Goal: Information Seeking & Learning: Learn about a topic

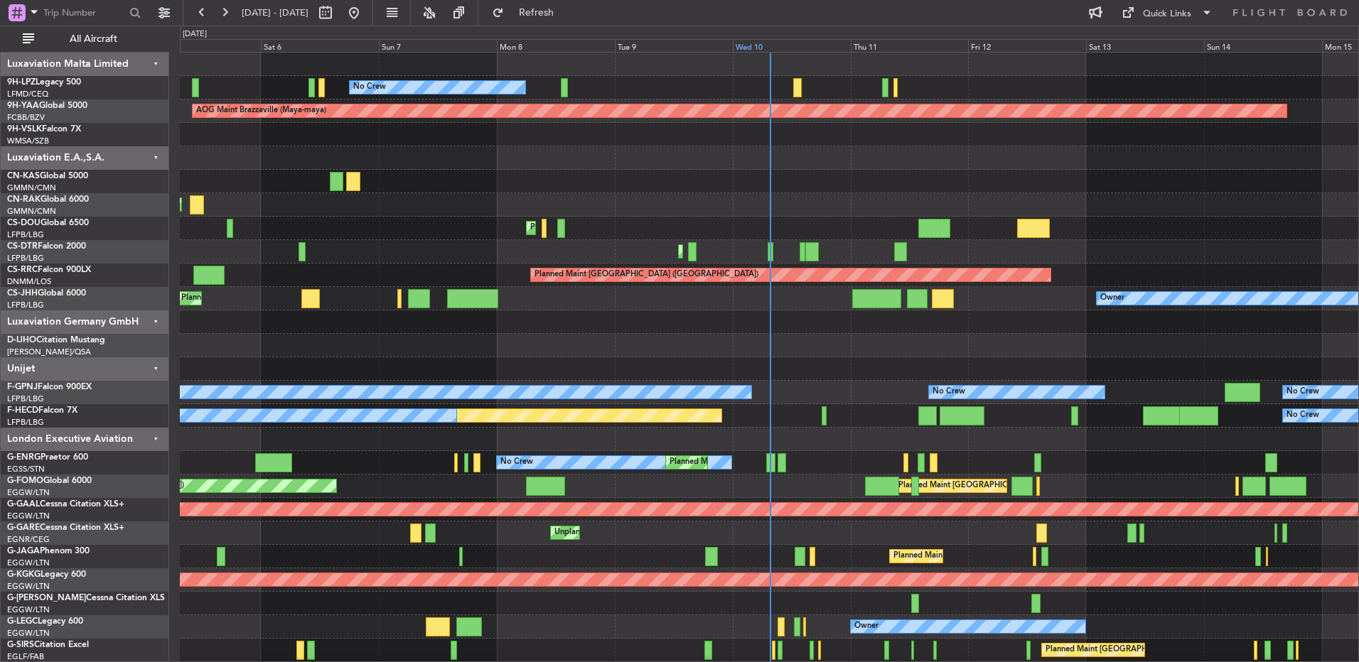
click at [763, 44] on div "Wed 10" at bounding box center [792, 45] width 118 height 13
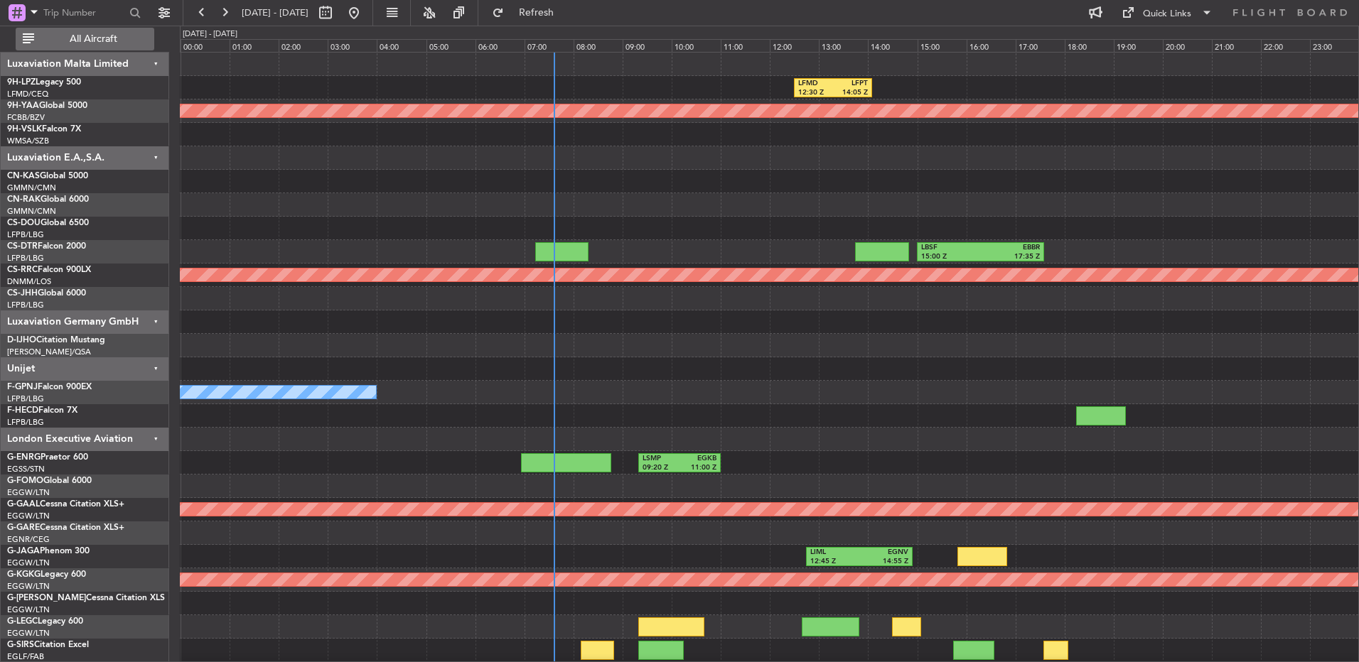
click at [135, 43] on span "All Aircraft" at bounding box center [93, 39] width 113 height 10
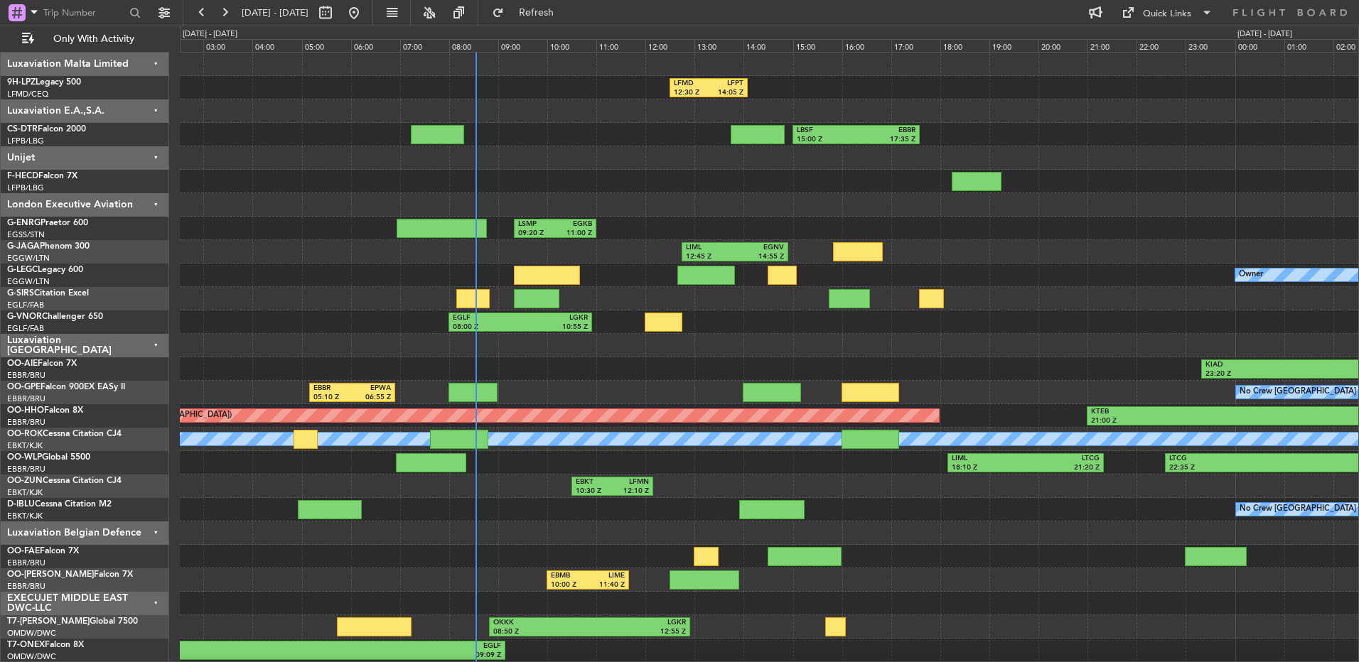
click at [618, 193] on div "Planned Maint [GEOGRAPHIC_DATA] ([GEOGRAPHIC_DATA])" at bounding box center [769, 181] width 1178 height 23
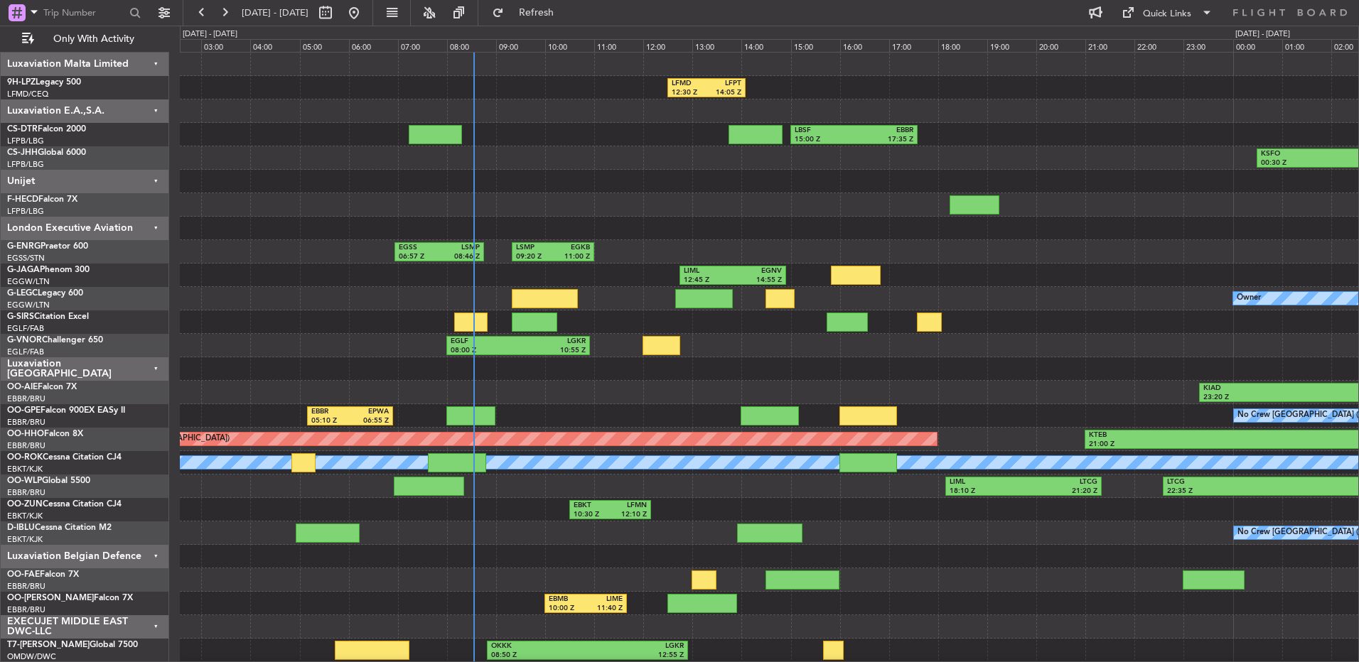
click at [1030, 257] on div "EGSS 06:57 Z LSMP 08:46 Z LSMP 09:20 Z EGKB 11:00 Z No Crew" at bounding box center [769, 251] width 1178 height 23
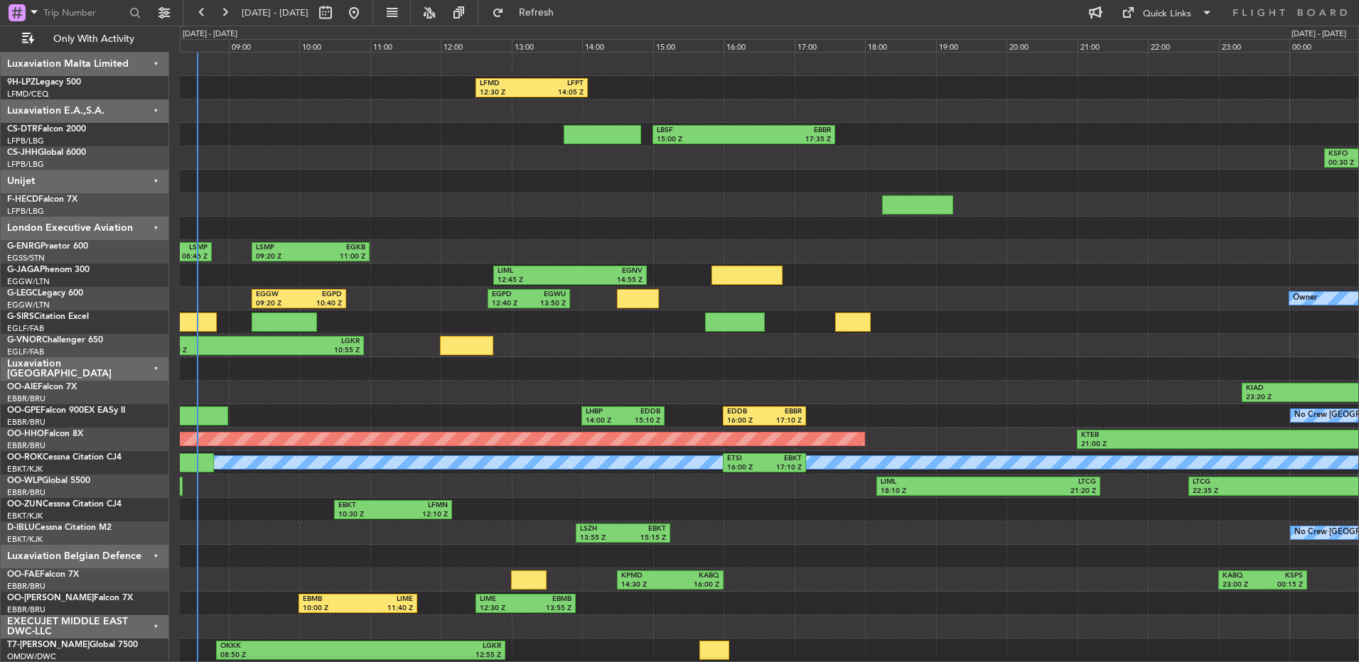
scroll to position [4, 0]
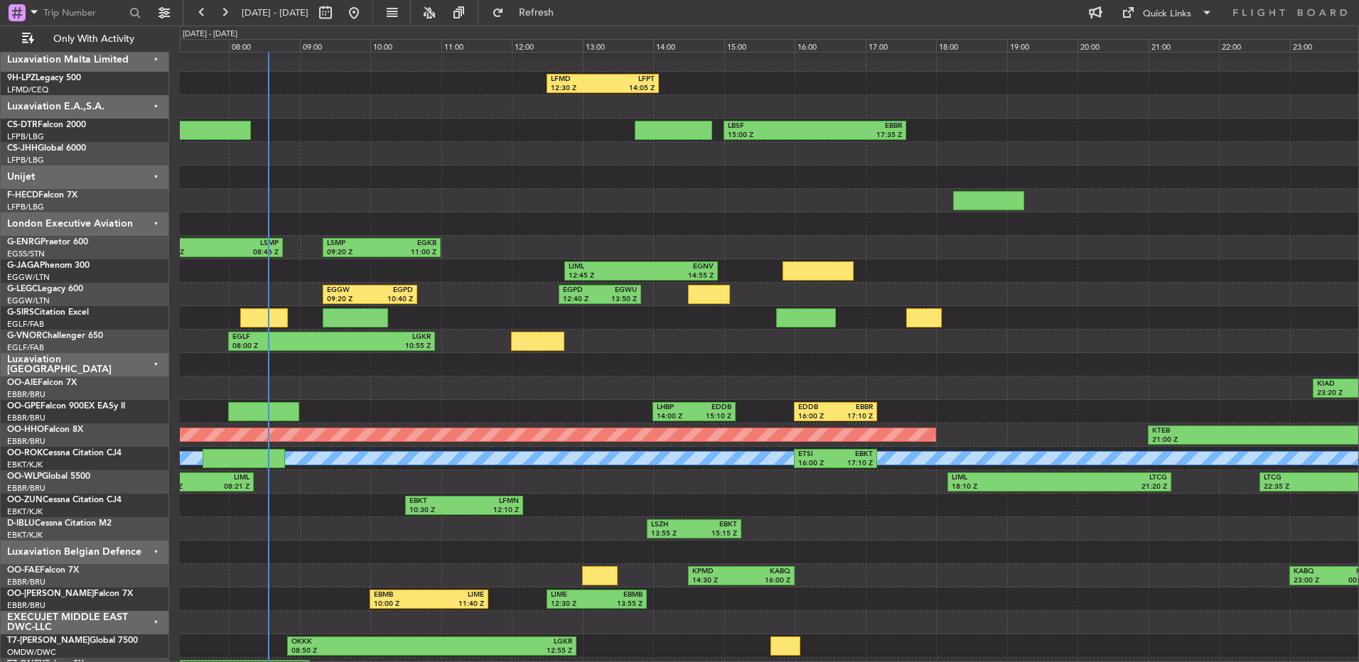
click at [1108, 286] on div "EGGW 09:20 Z EGPD 10:40 Z EGPD 12:40 Z EGWU 13:50 Z Owner" at bounding box center [769, 294] width 1178 height 23
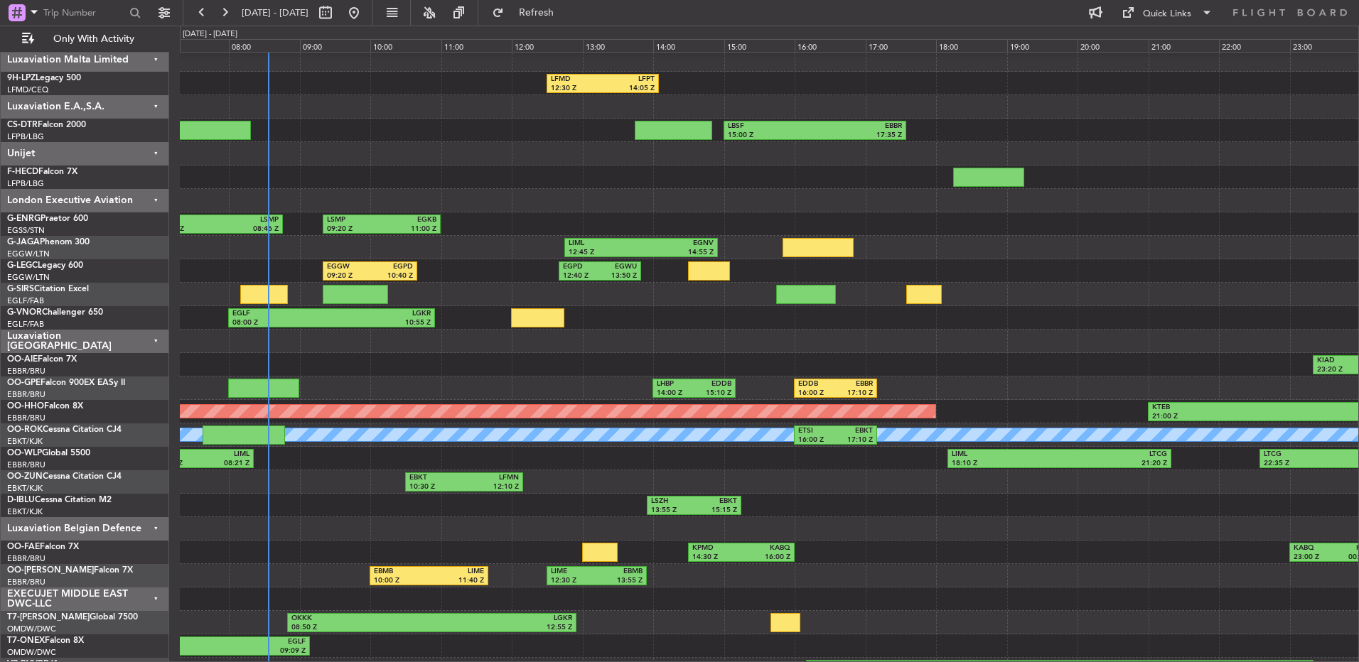
click at [149, 100] on div "Luxaviation E.A.,S.A." at bounding box center [85, 106] width 168 height 23
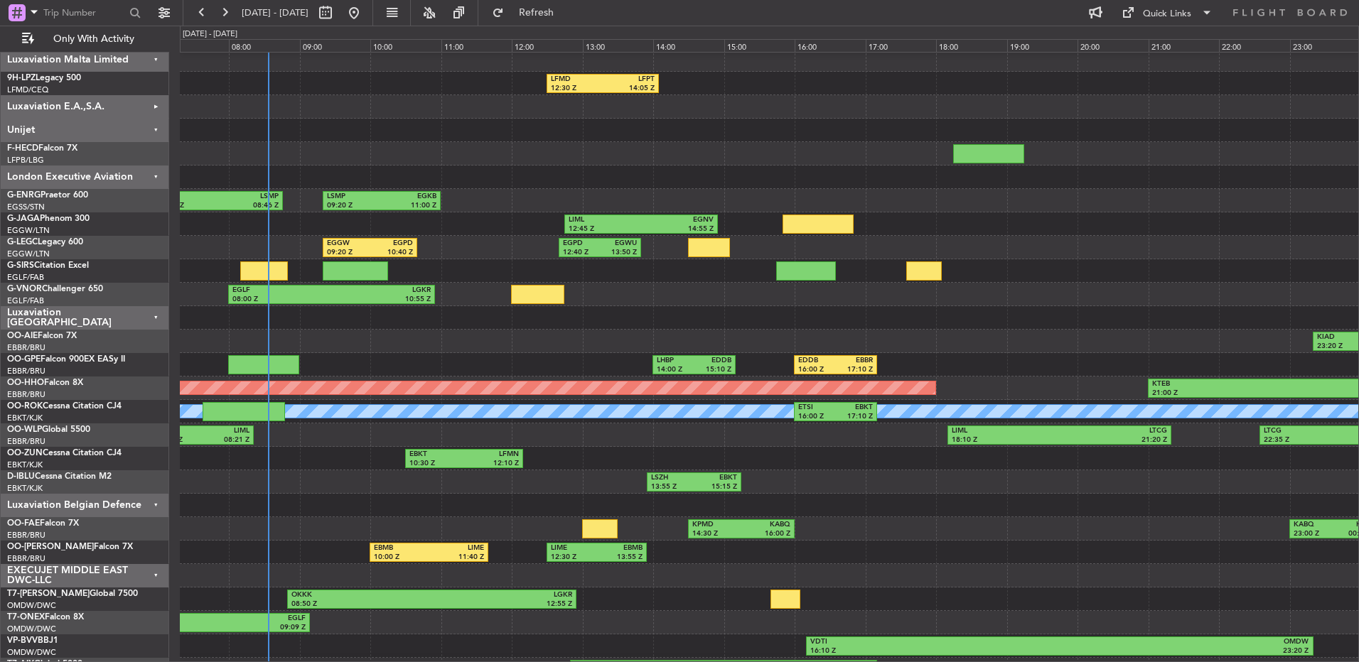
click at [153, 69] on div "Luxaviation Malta Limited" at bounding box center [85, 59] width 168 height 23
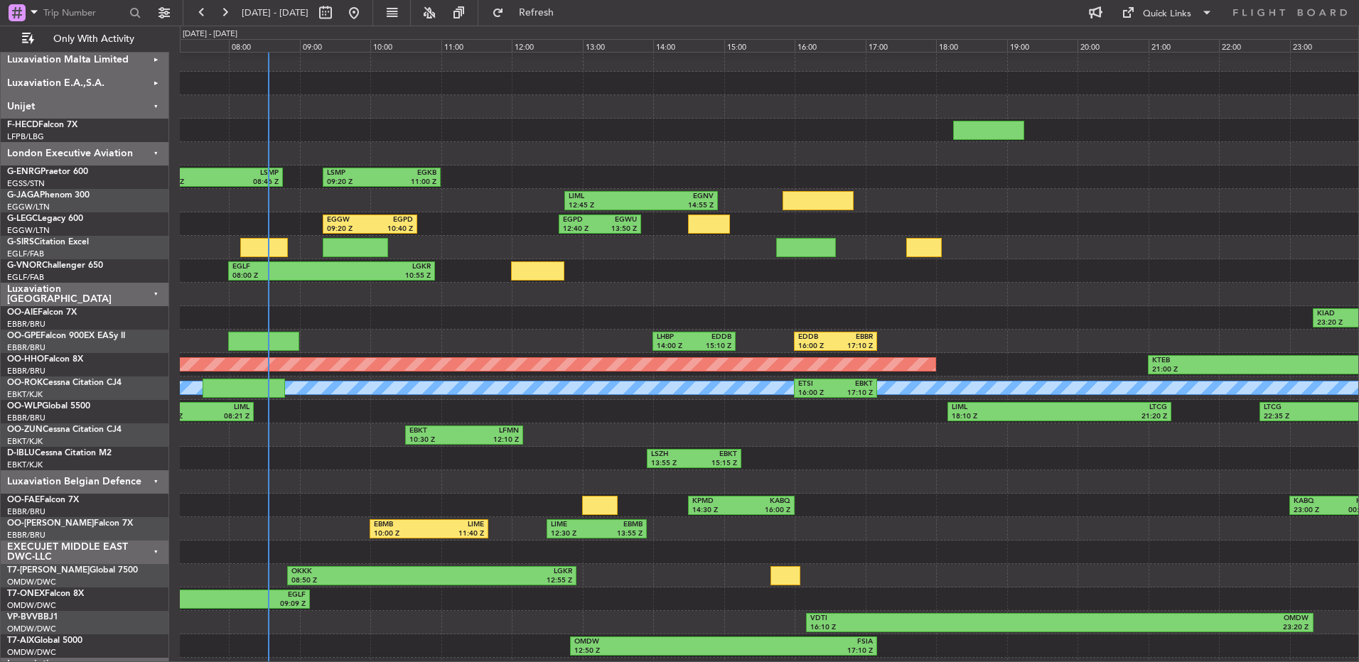
click at [141, 116] on div "Unijet" at bounding box center [85, 106] width 168 height 23
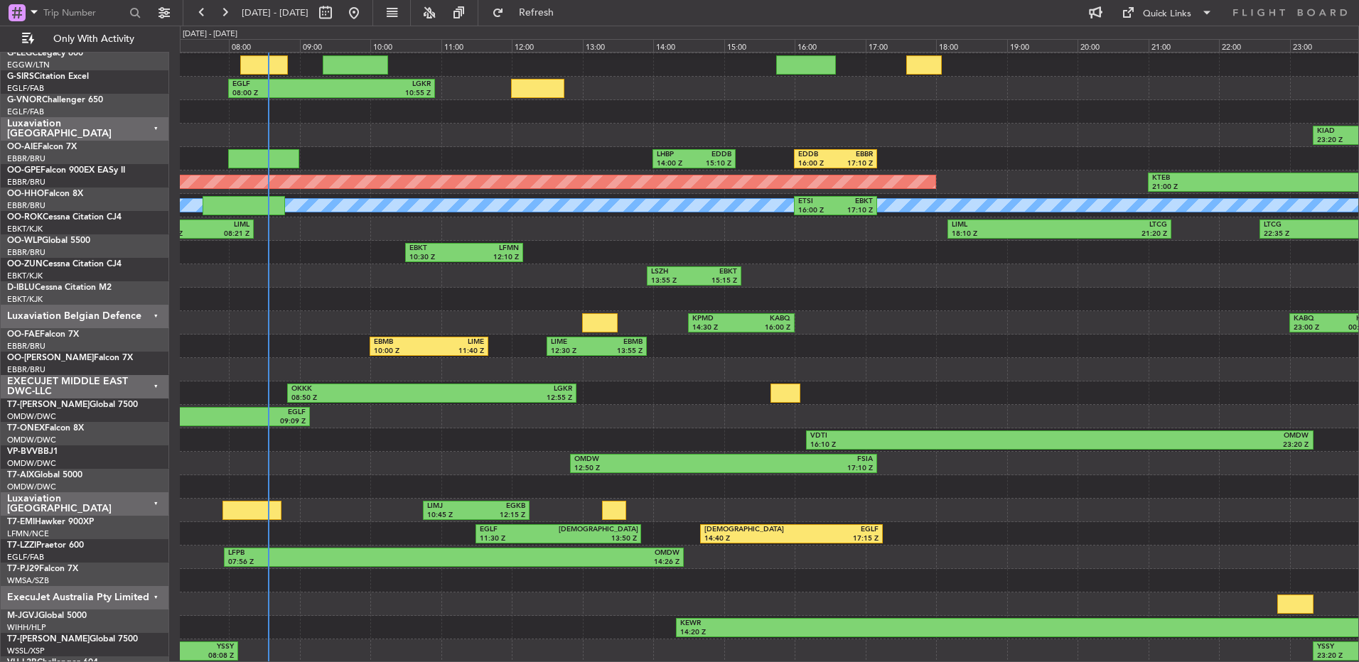
scroll to position [163, 0]
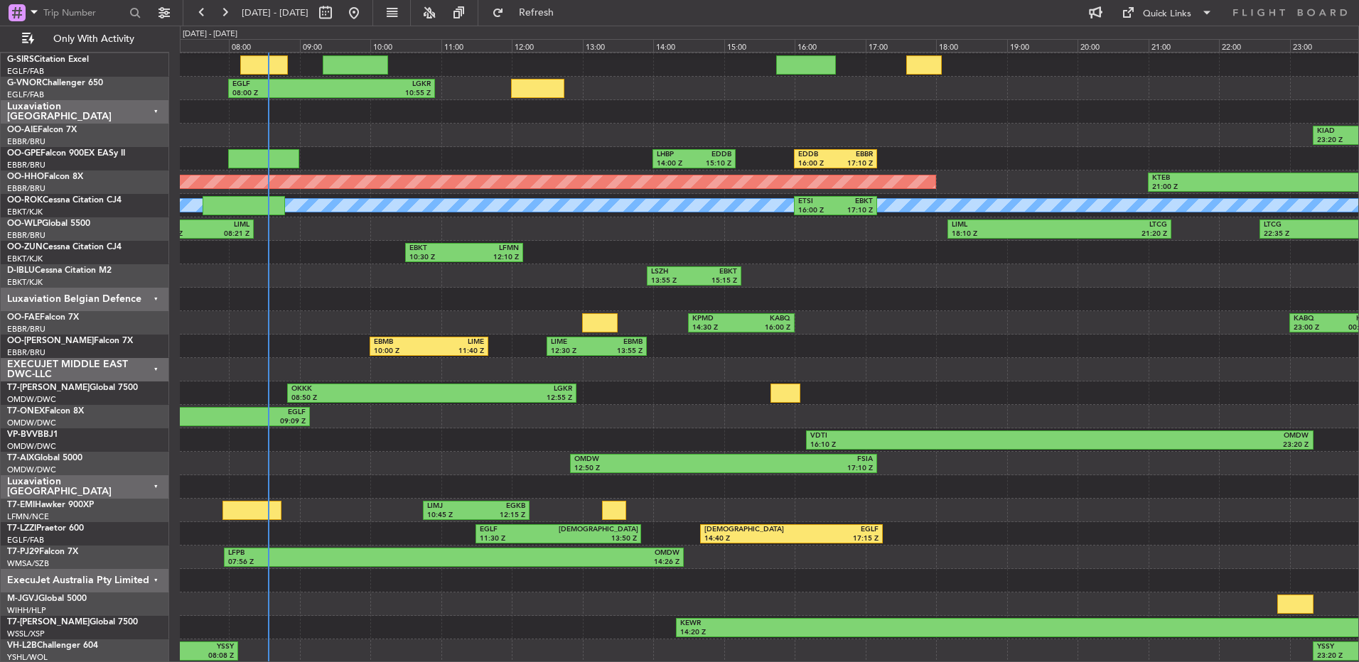
click at [147, 588] on div "ExecuJet Australia Pty Limited" at bounding box center [85, 580] width 168 height 23
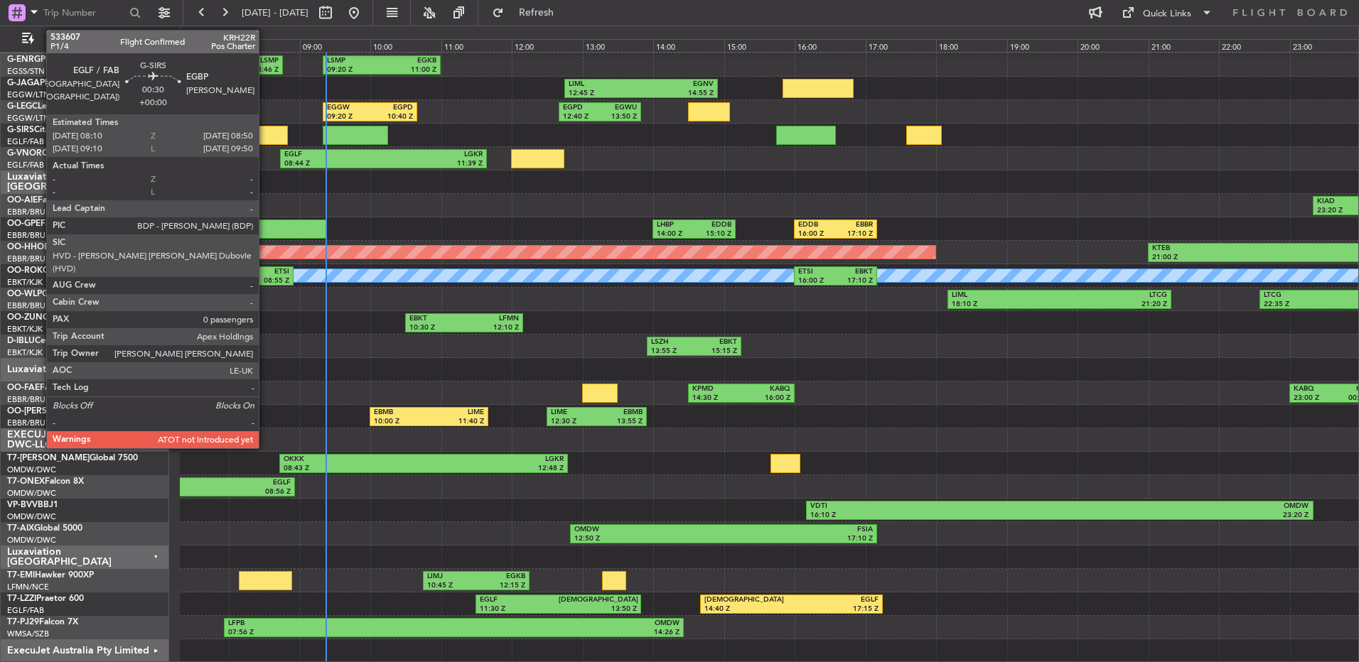
click at [265, 140] on div at bounding box center [264, 135] width 48 height 19
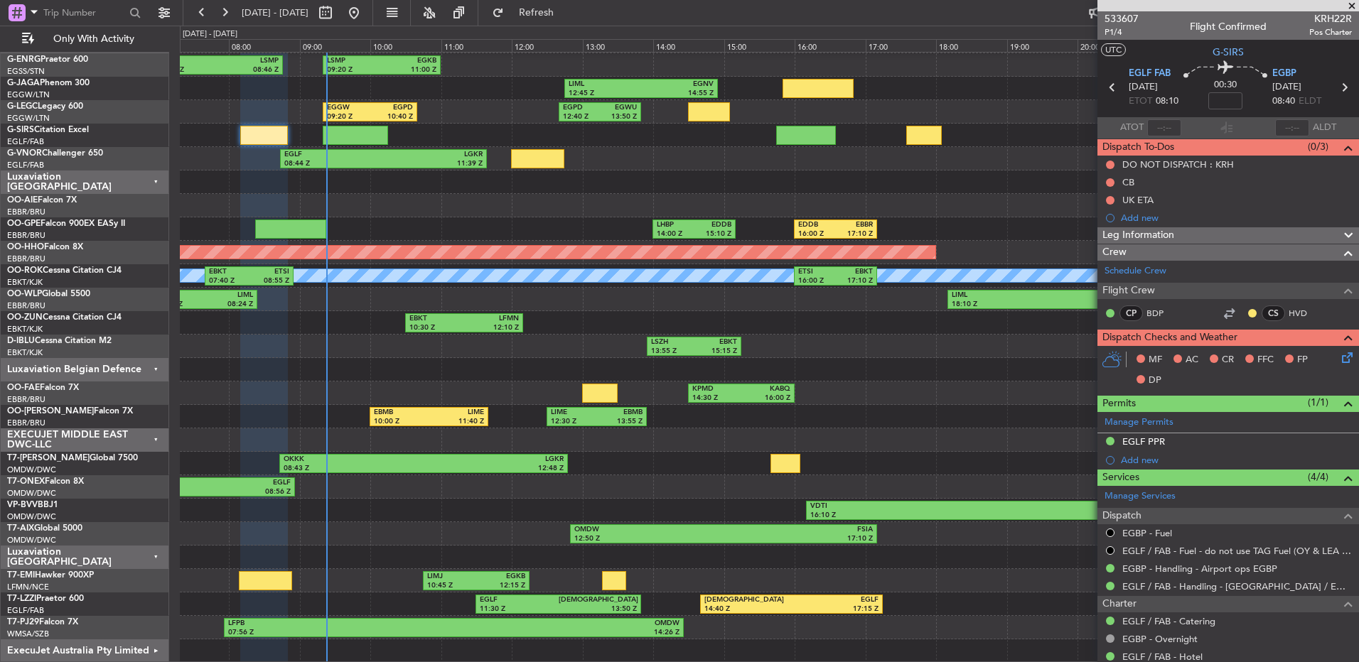
drag, startPoint x: 1149, startPoint y: 308, endPoint x: 1143, endPoint y: 303, distance: 7.7
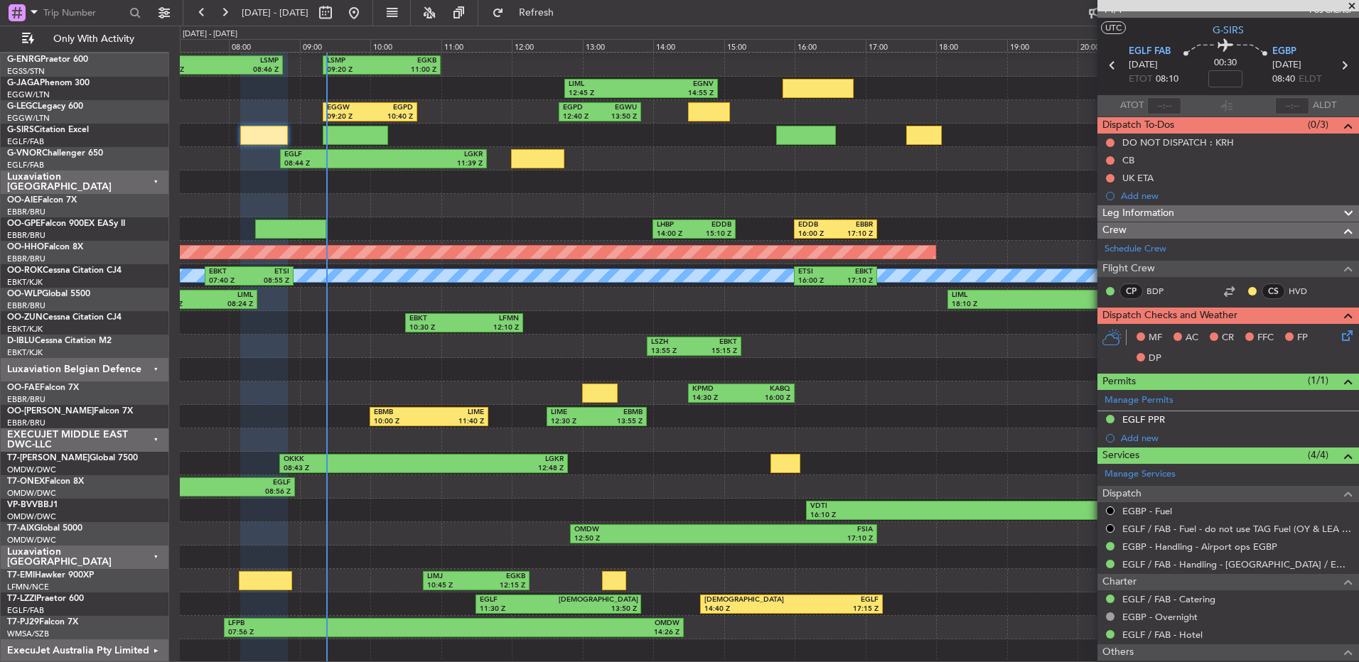
scroll to position [12, 0]
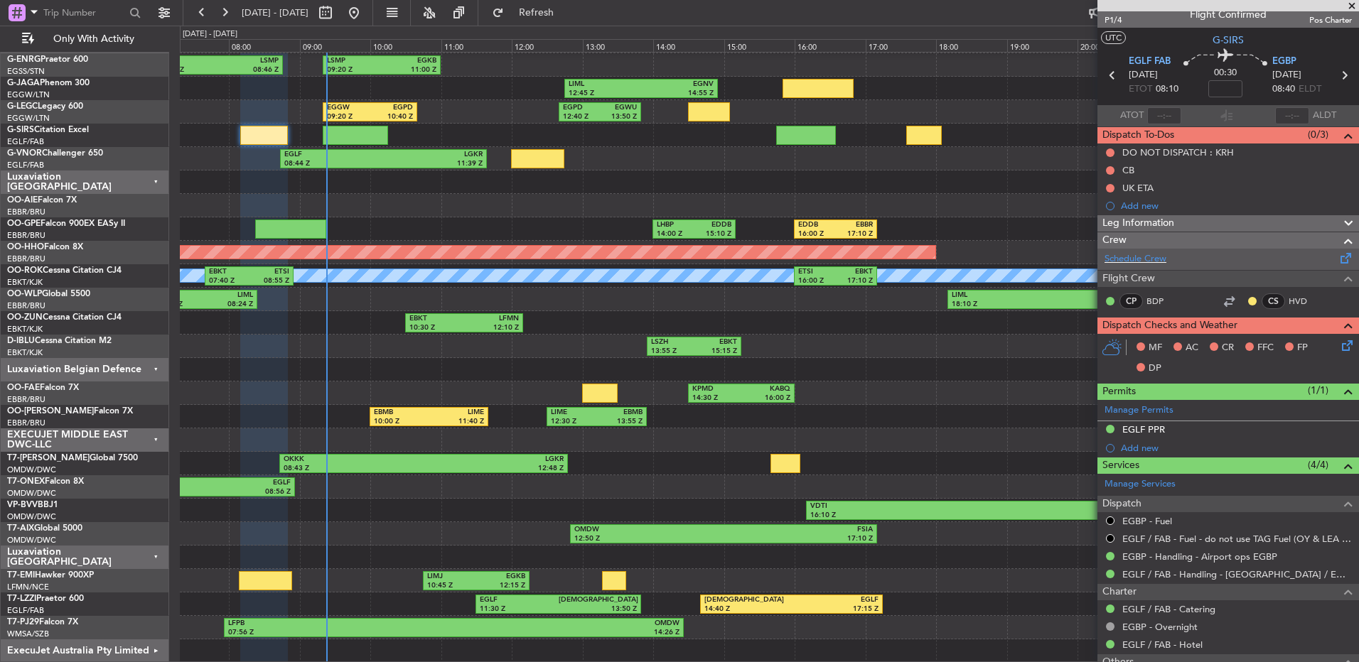
drag, startPoint x: 1150, startPoint y: 297, endPoint x: 1209, endPoint y: 248, distance: 76.7
click at [1209, 249] on div "Schedule Crew" at bounding box center [1227, 259] width 261 height 21
drag, startPoint x: 1151, startPoint y: 298, endPoint x: 1192, endPoint y: 263, distance: 53.9
click at [1192, 263] on div "Schedule Crew" at bounding box center [1227, 259] width 261 height 21
click at [1153, 297] on link "BDP" at bounding box center [1162, 301] width 32 height 13
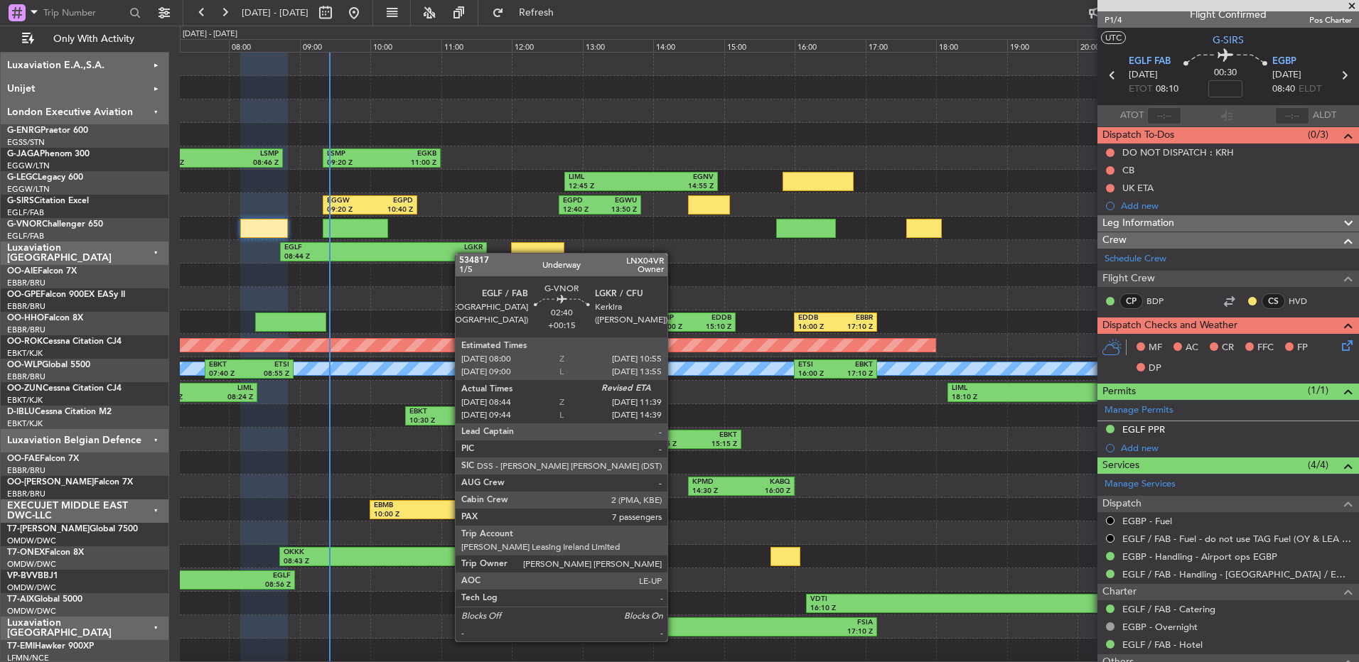
scroll to position [0, 0]
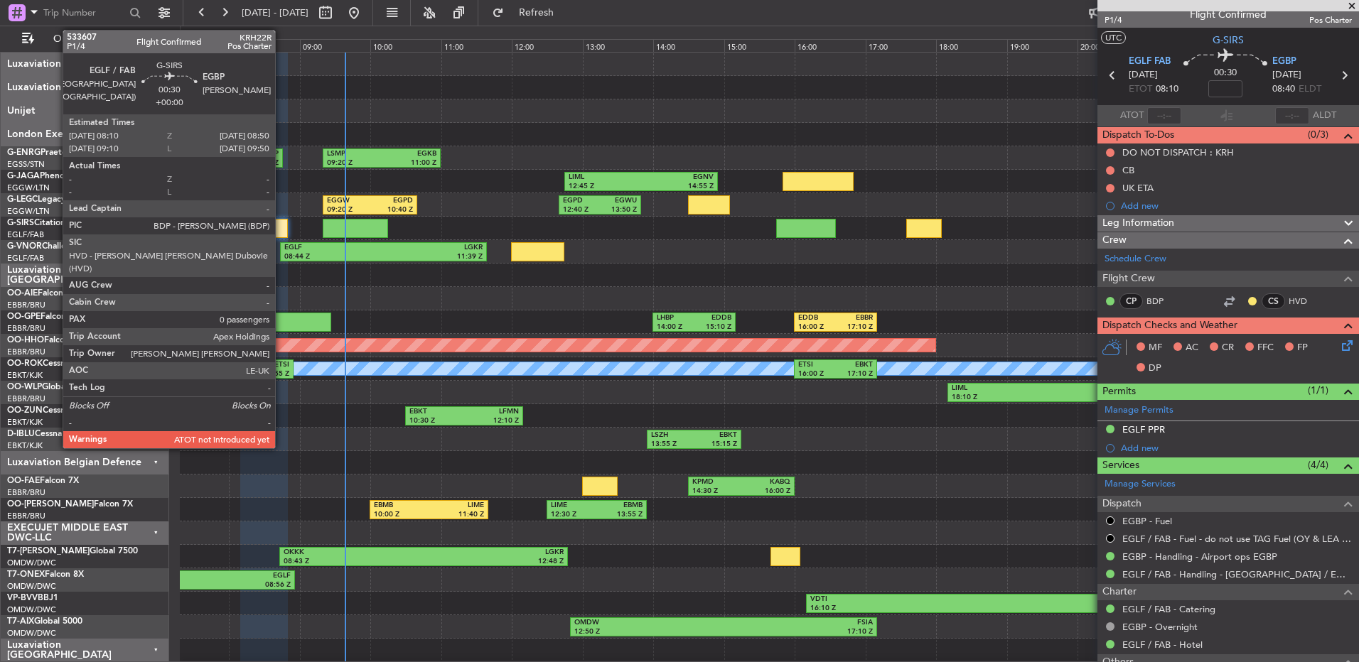
click at [281, 219] on div at bounding box center [264, 228] width 48 height 19
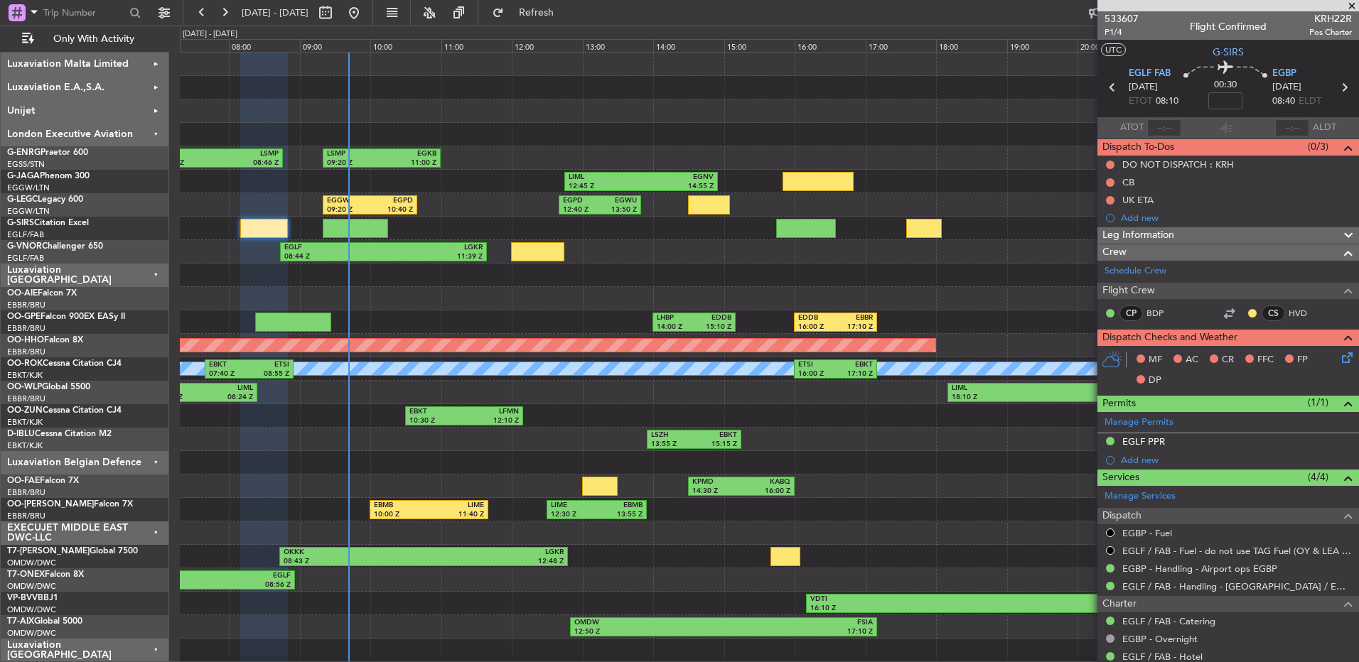
click at [1349, 6] on span at bounding box center [1351, 6] width 14 height 13
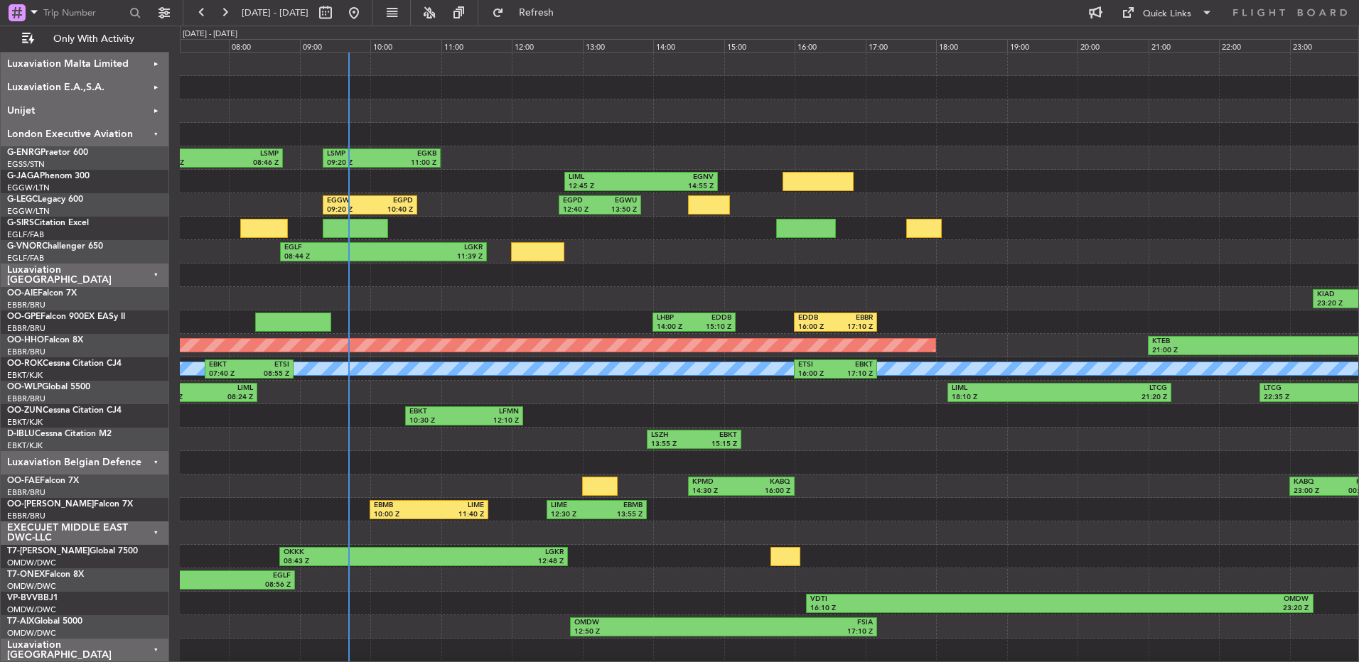
click at [1167, 153] on div "EGSS 06:57 Z LSMP 08:46 Z LSMP 09:20 Z EGKB 11:00 Z" at bounding box center [769, 157] width 1178 height 23
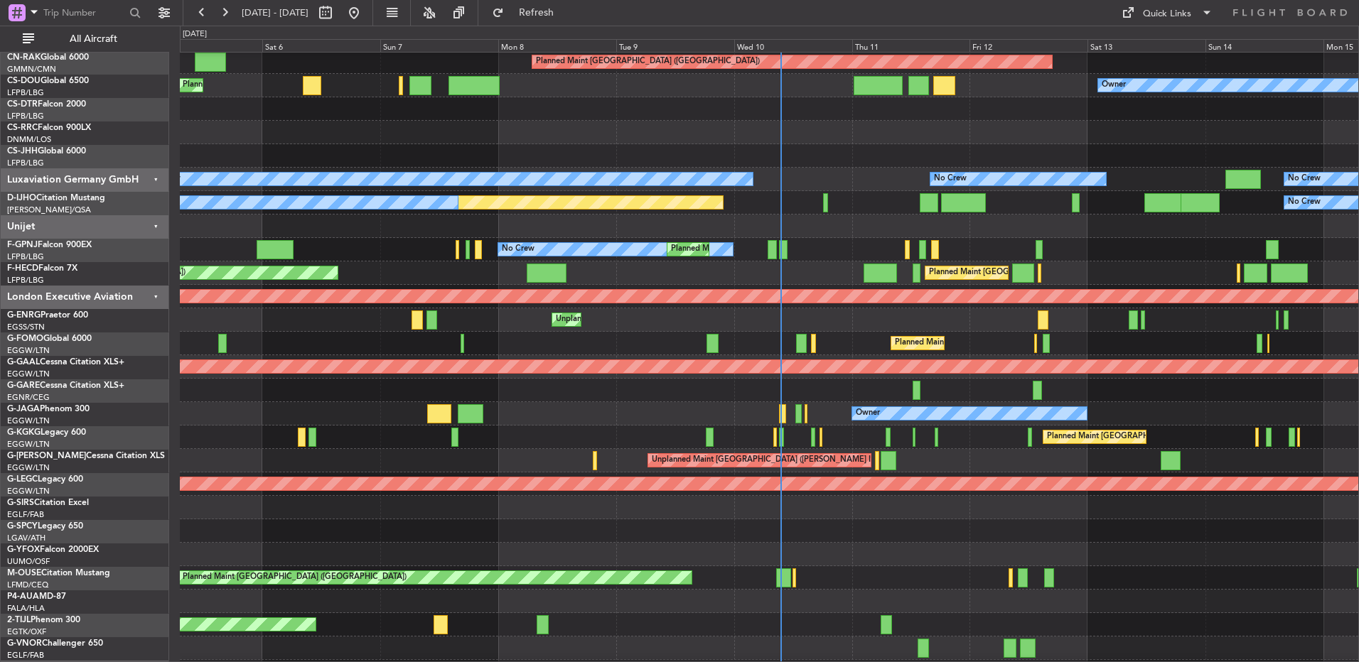
scroll to position [213, 0]
